Goal: Information Seeking & Learning: Check status

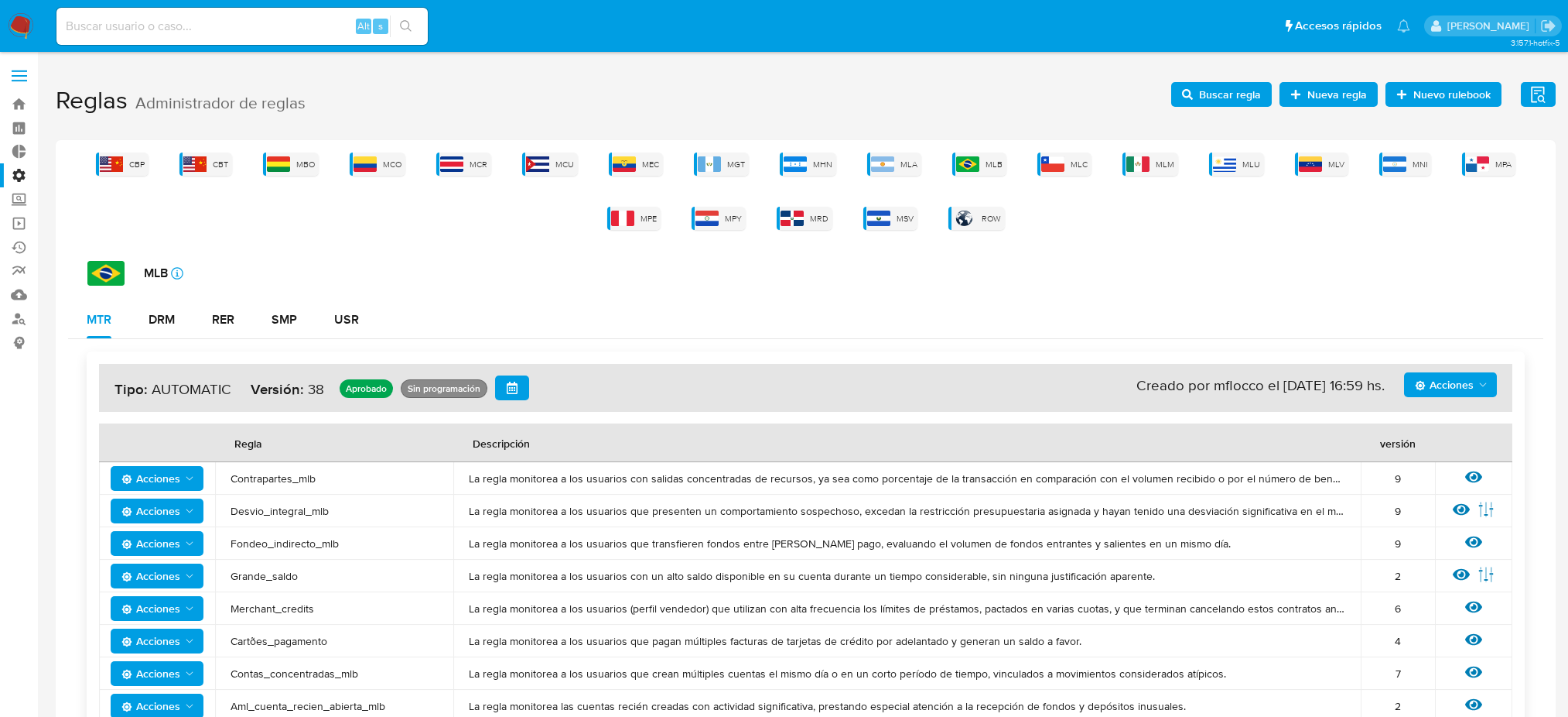
scroll to position [310, 0]
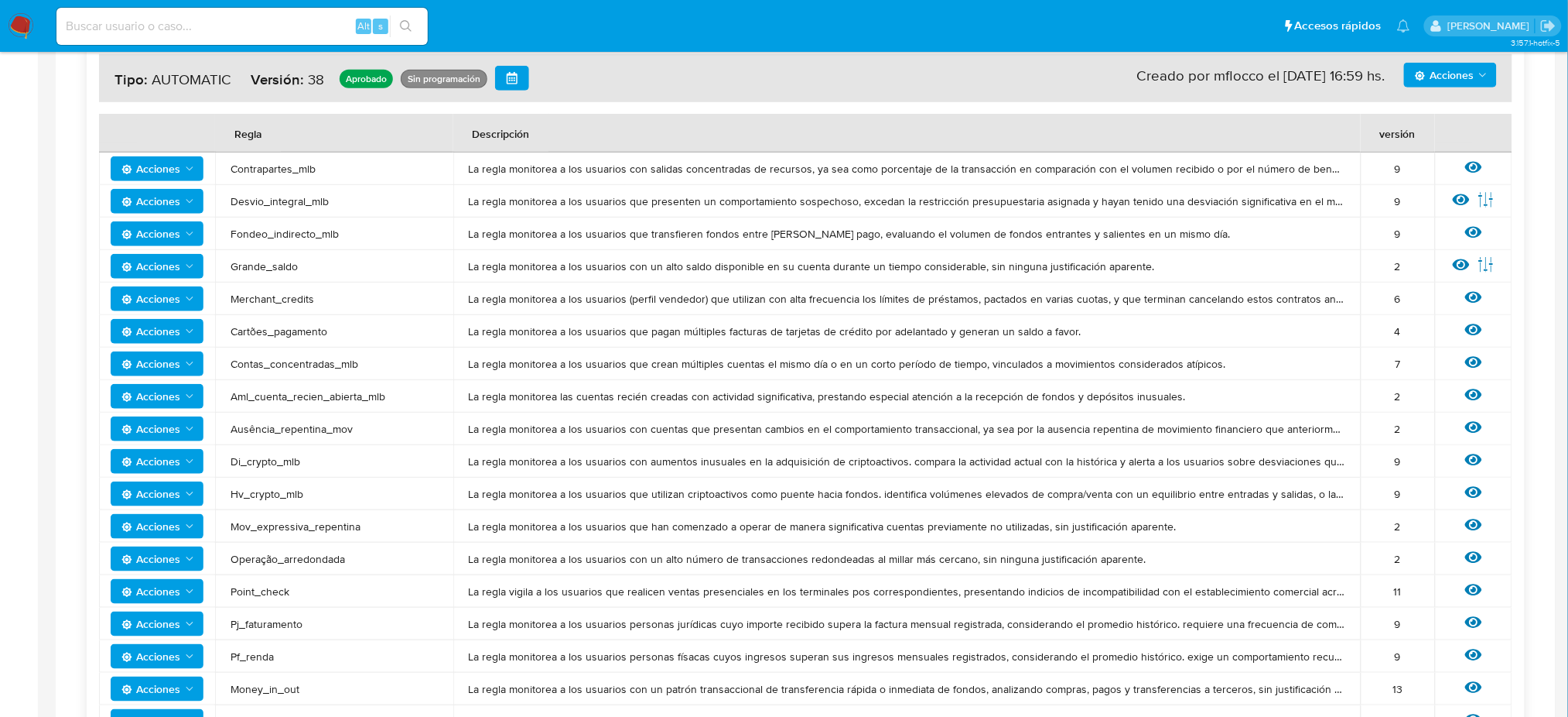
click at [27, 24] on img at bounding box center [21, 26] width 26 height 26
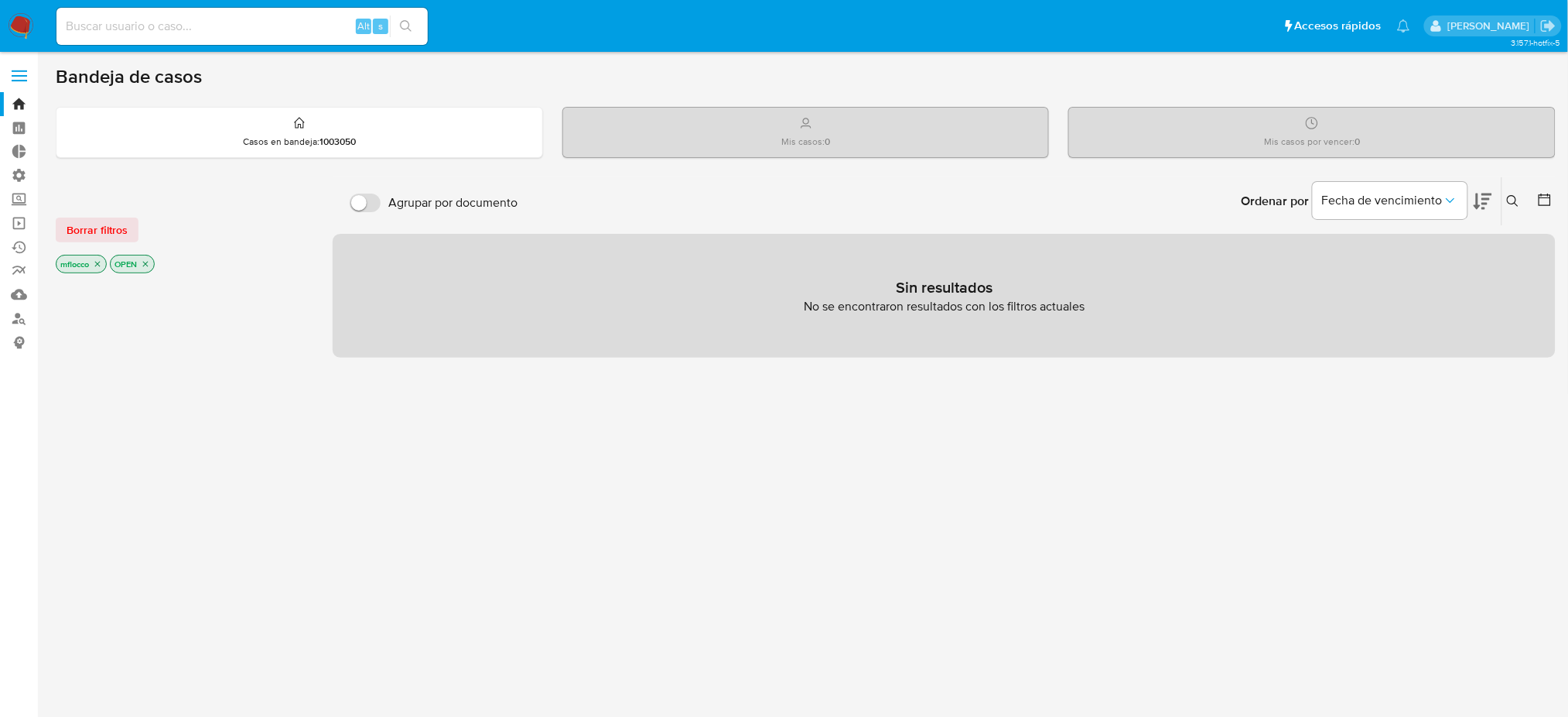
click at [246, 17] on input at bounding box center [242, 26] width 372 height 20
paste input "2421328900"
type input "2421328900"
click at [410, 31] on icon "search-icon" at bounding box center [406, 26] width 12 height 12
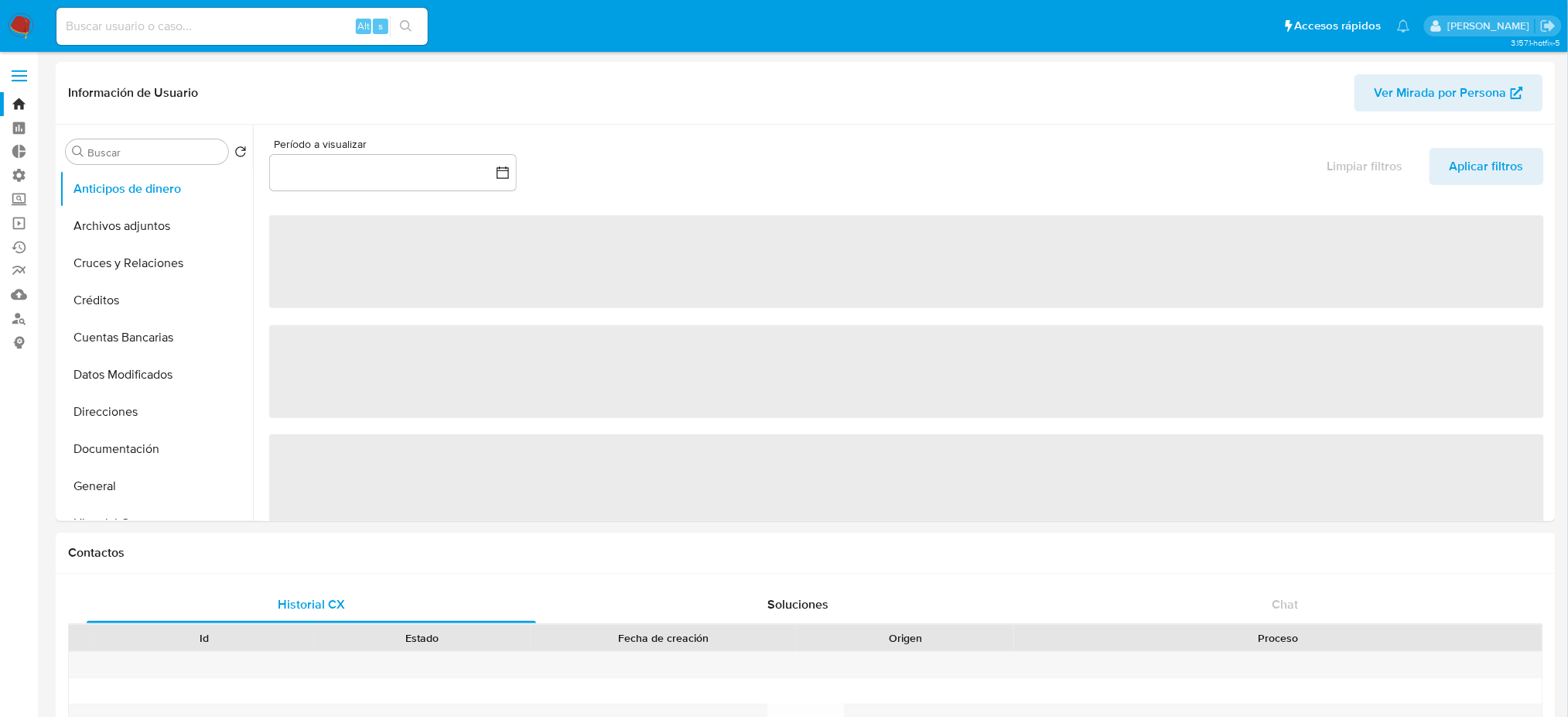
select select "10"
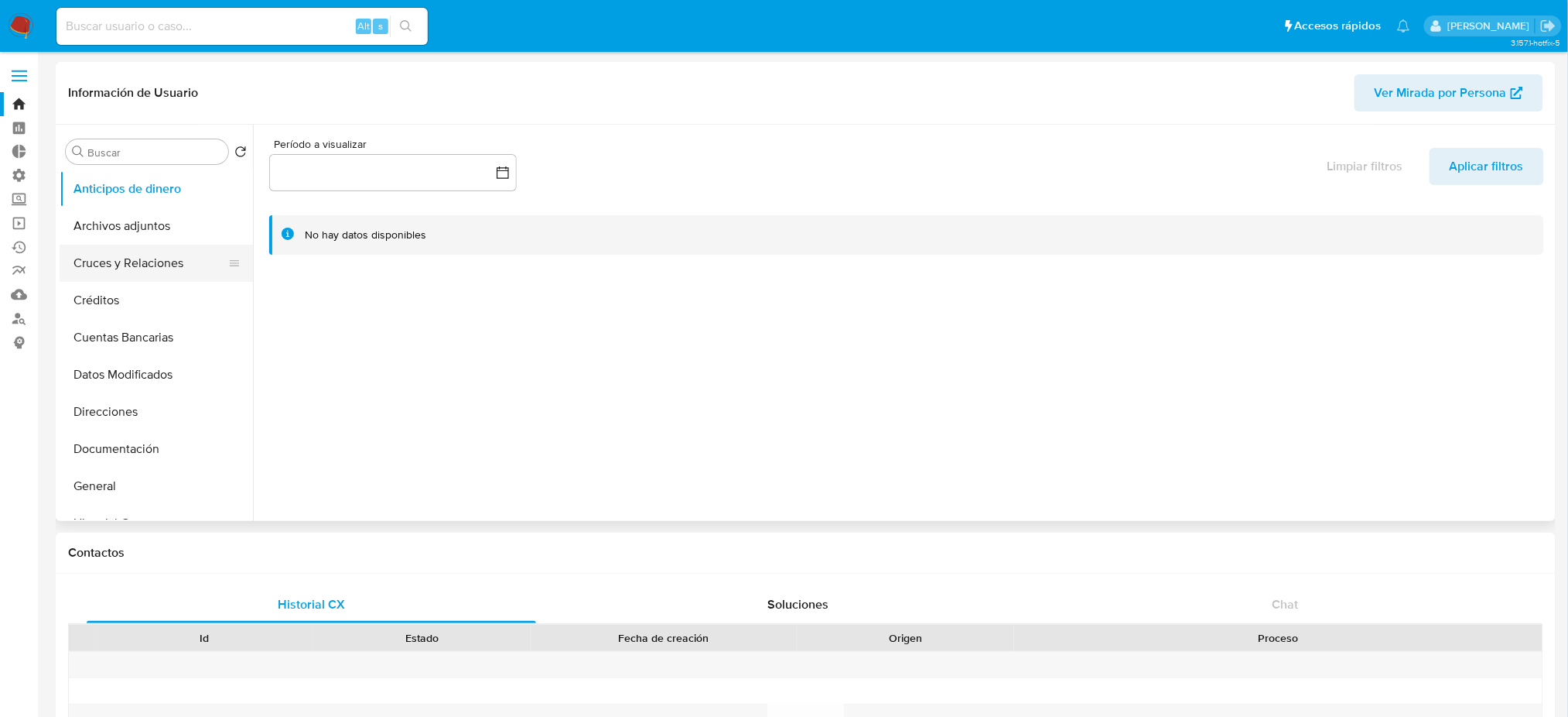
scroll to position [103, 0]
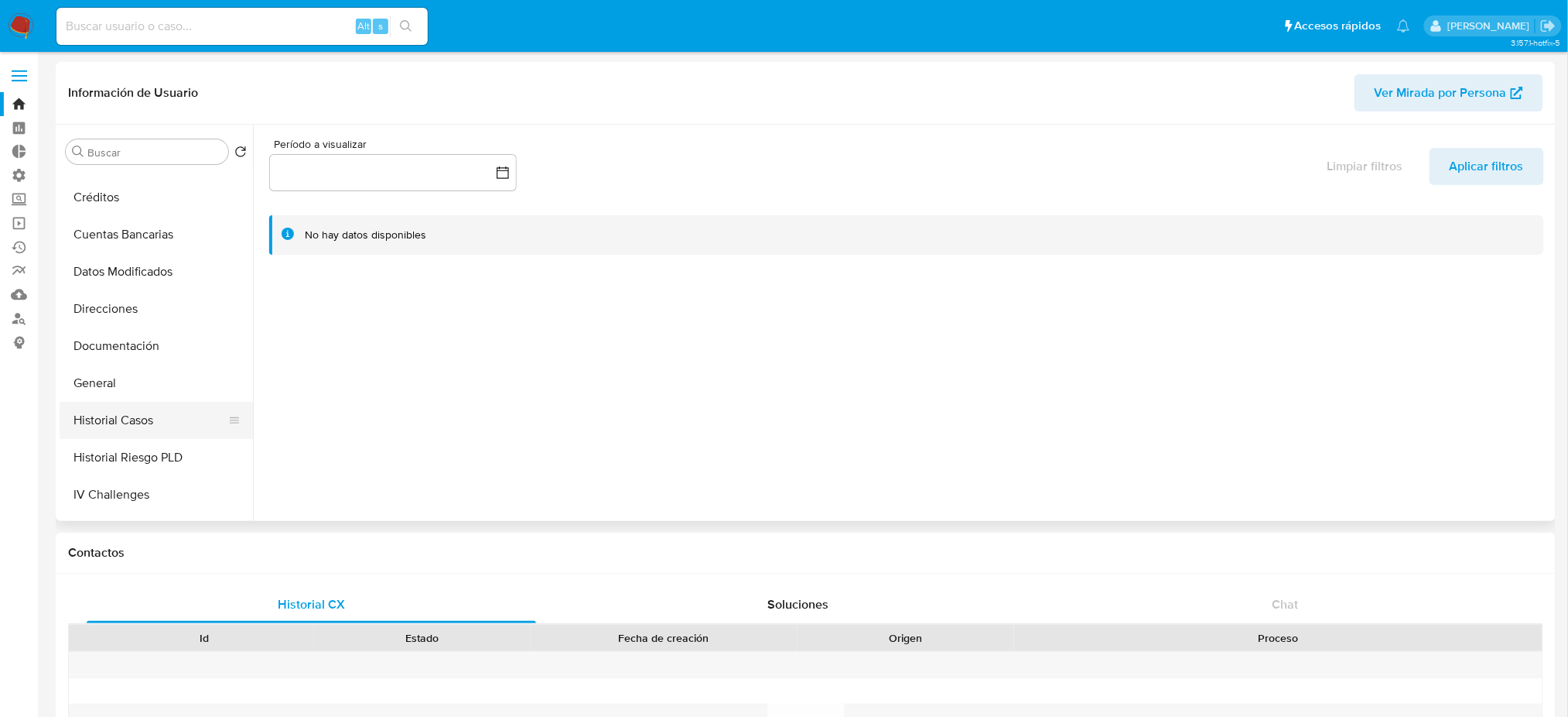
click at [172, 415] on button "Historial Casos" at bounding box center [150, 420] width 181 height 38
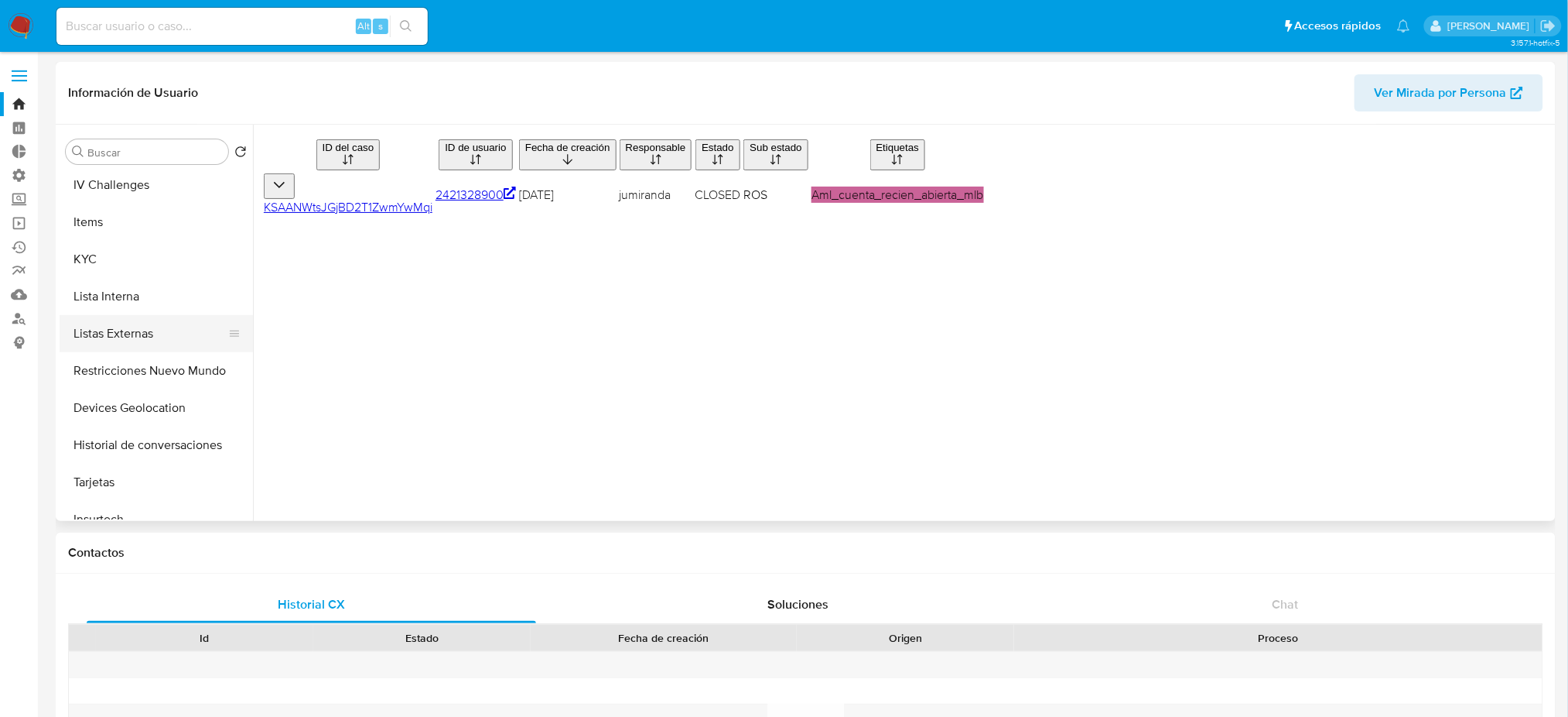
scroll to position [310, 0]
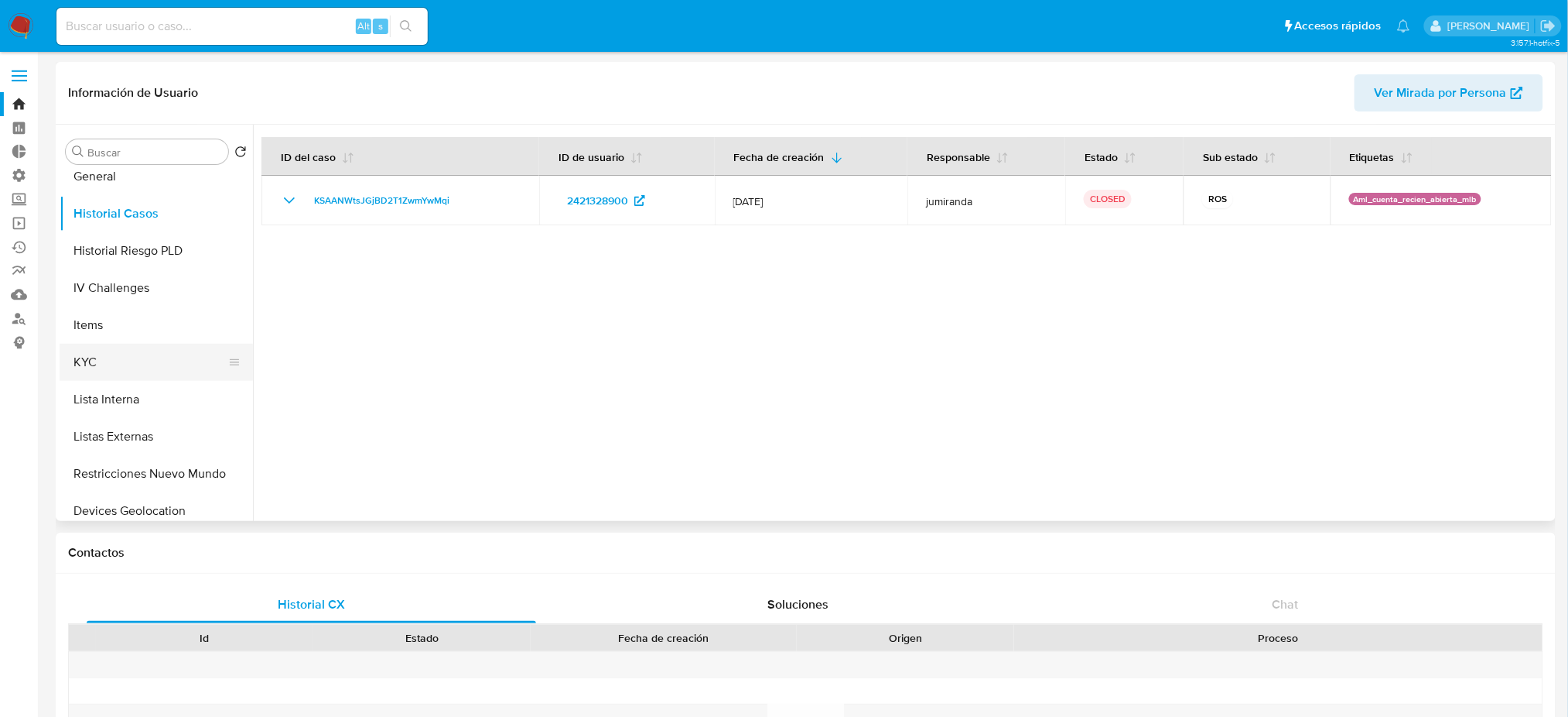
click at [152, 352] on button "KYC" at bounding box center [150, 362] width 181 height 38
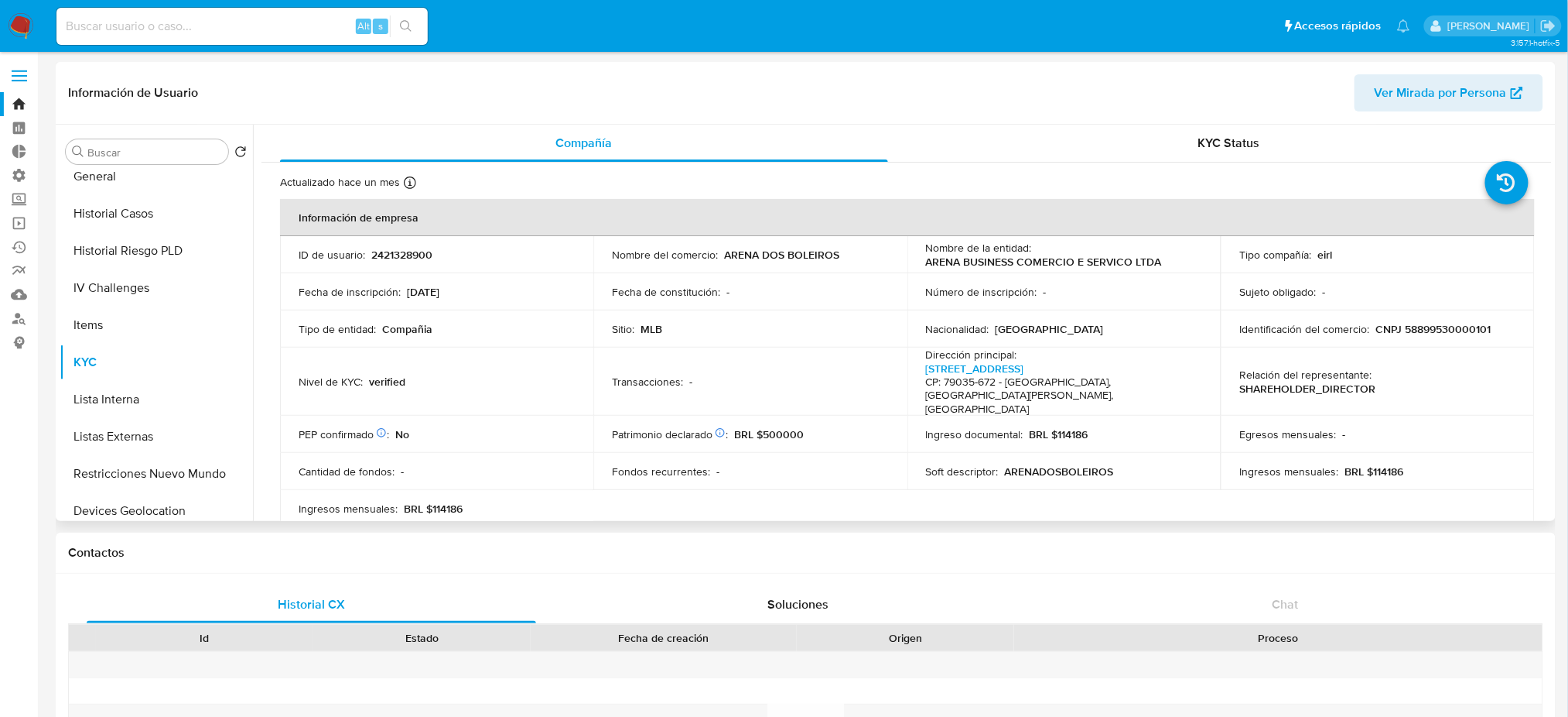
scroll to position [206, 0]
